Goal: Task Accomplishment & Management: Manage account settings

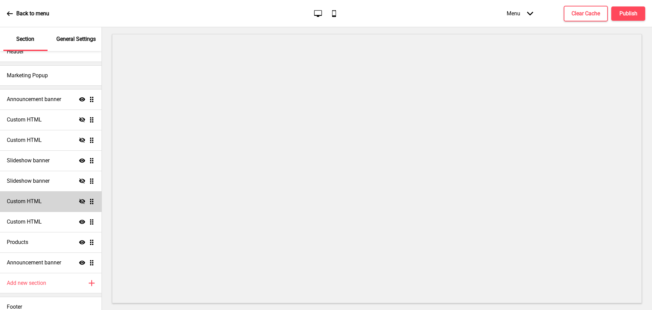
scroll to position [23, 0]
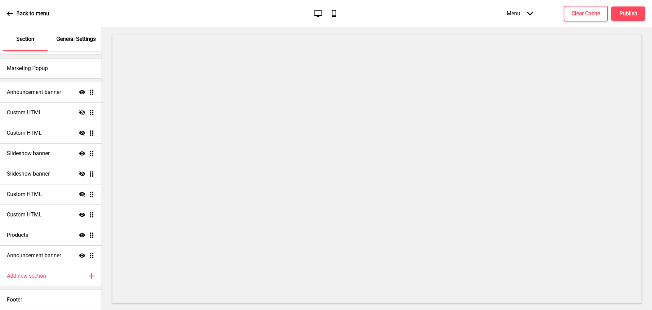
click at [83, 40] on p "General Settings" at bounding box center [75, 38] width 39 height 7
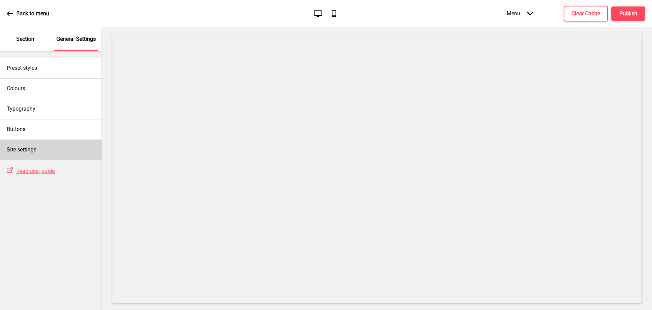
click at [77, 153] on div "Site settings" at bounding box center [51, 149] width 102 height 20
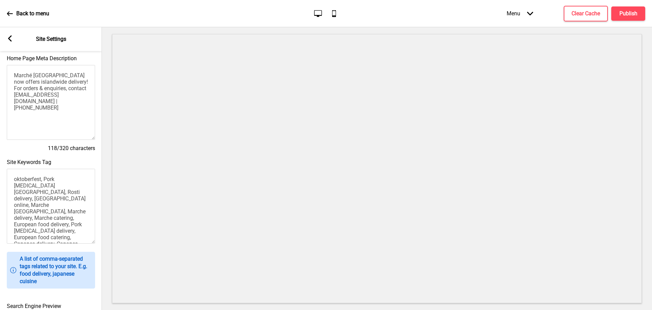
scroll to position [236, 0]
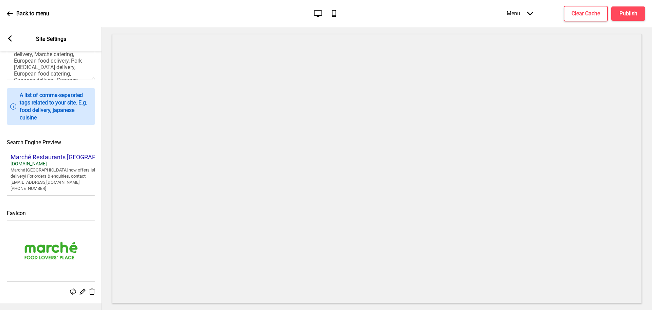
click at [71, 161] on div "[DOMAIN_NAME]" at bounding box center [62, 164] width 102 height 6
drag, startPoint x: 84, startPoint y: 156, endPoint x: 54, endPoint y: 160, distance: 30.9
click at [54, 160] on div "Marché Restaurants [GEOGRAPHIC_DATA] [DOMAIN_NAME] Marché [GEOGRAPHIC_DATA] now…" at bounding box center [62, 172] width 102 height 38
click at [80, 192] on div "Search Engine Preview Marché Restaurants [GEOGRAPHIC_DATA] [DOMAIN_NAME] Marché…" at bounding box center [51, 163] width 102 height 71
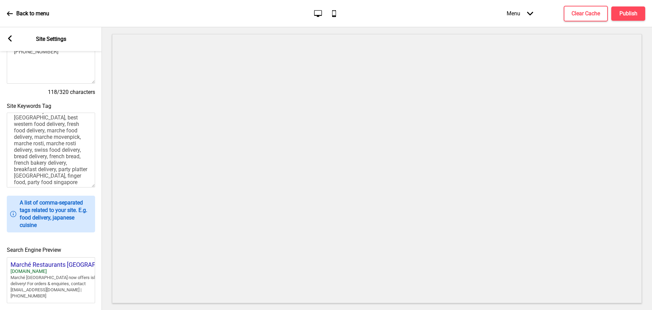
scroll to position [0, 0]
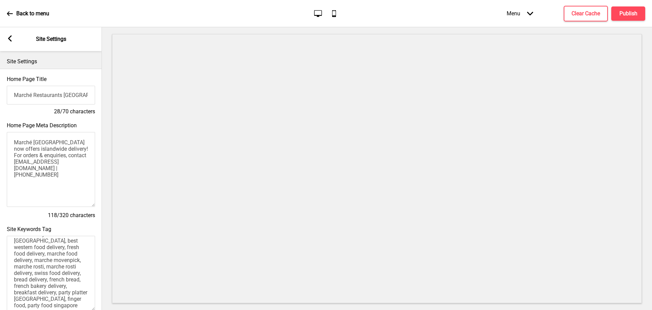
click at [7, 41] on icon "Arrow left" at bounding box center [10, 38] width 6 height 6
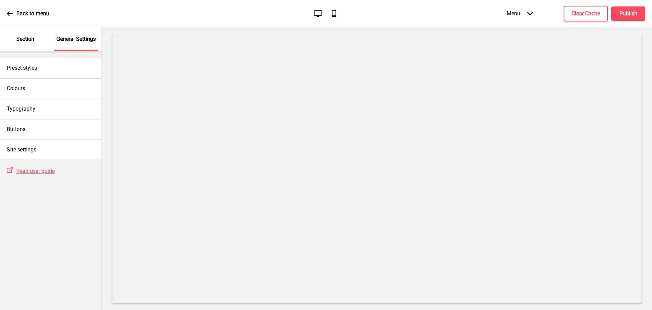
click at [46, 33] on div "Section" at bounding box center [25, 39] width 44 height 24
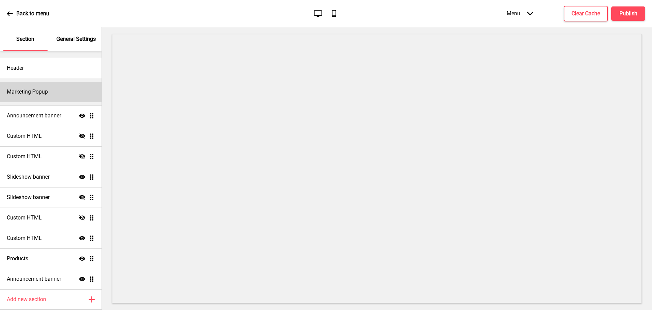
click at [36, 92] on h4 "Marketing Popup" at bounding box center [27, 91] width 41 height 7
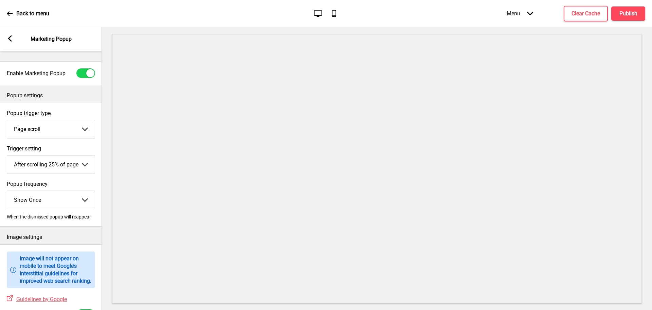
click at [18, 15] on p "Back to menu" at bounding box center [32, 13] width 33 height 7
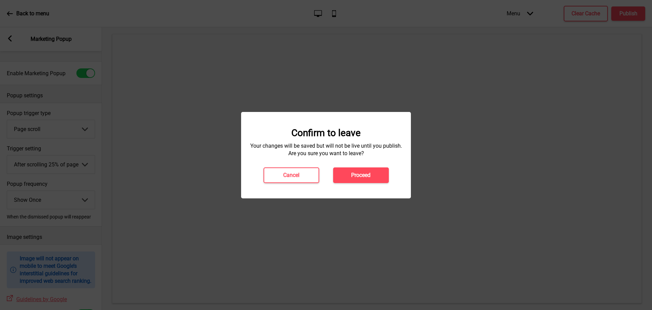
click at [18, 15] on div at bounding box center [326, 155] width 652 height 310
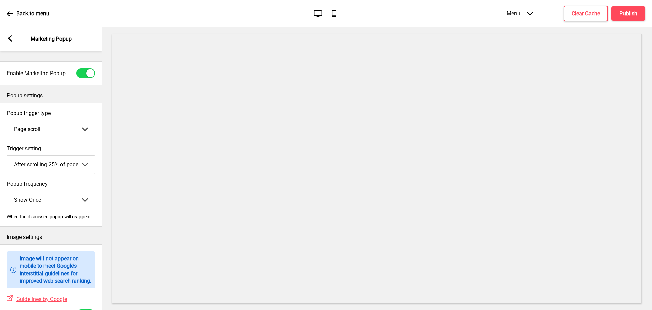
click at [34, 42] on p "Marketing Popup" at bounding box center [51, 38] width 41 height 7
click at [6, 38] on div "Arrow left Marketing Popup" at bounding box center [51, 39] width 102 height 24
click at [14, 37] on div "Arrow left Marketing Popup" at bounding box center [51, 39] width 102 height 24
click at [10, 39] on icon at bounding box center [10, 38] width 4 height 6
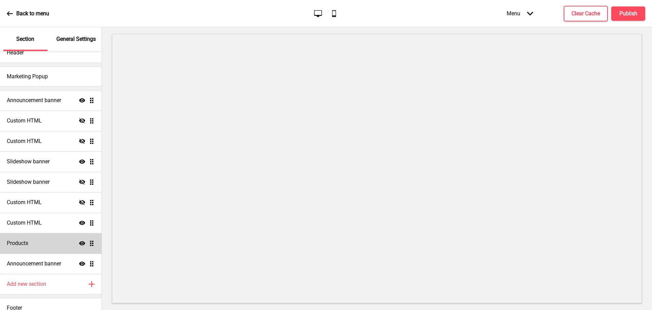
scroll to position [23, 0]
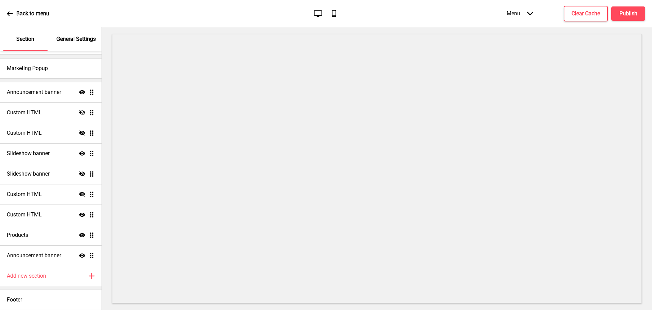
click at [67, 40] on p "General Settings" at bounding box center [75, 38] width 39 height 7
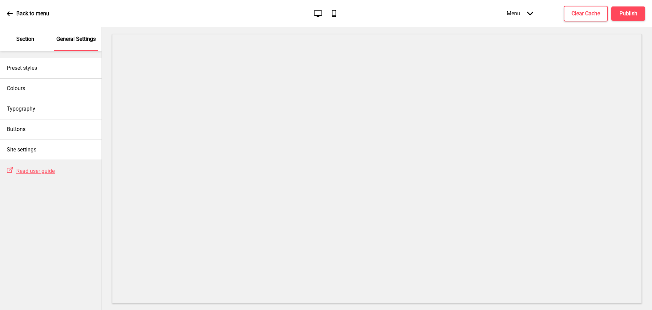
scroll to position [0, 0]
click at [22, 18] on div "Back to menu" at bounding box center [28, 13] width 42 height 18
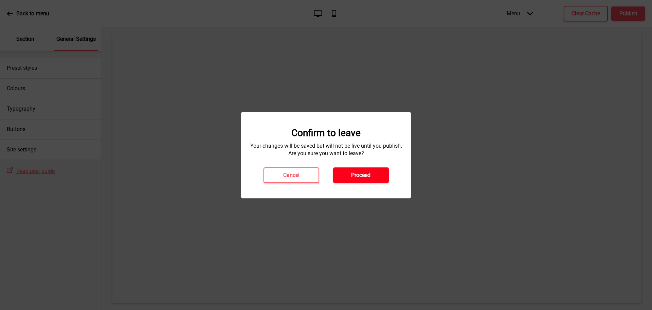
click at [367, 180] on button "Proceed" at bounding box center [361, 175] width 56 height 16
